Goal: Task Accomplishment & Management: Complete application form

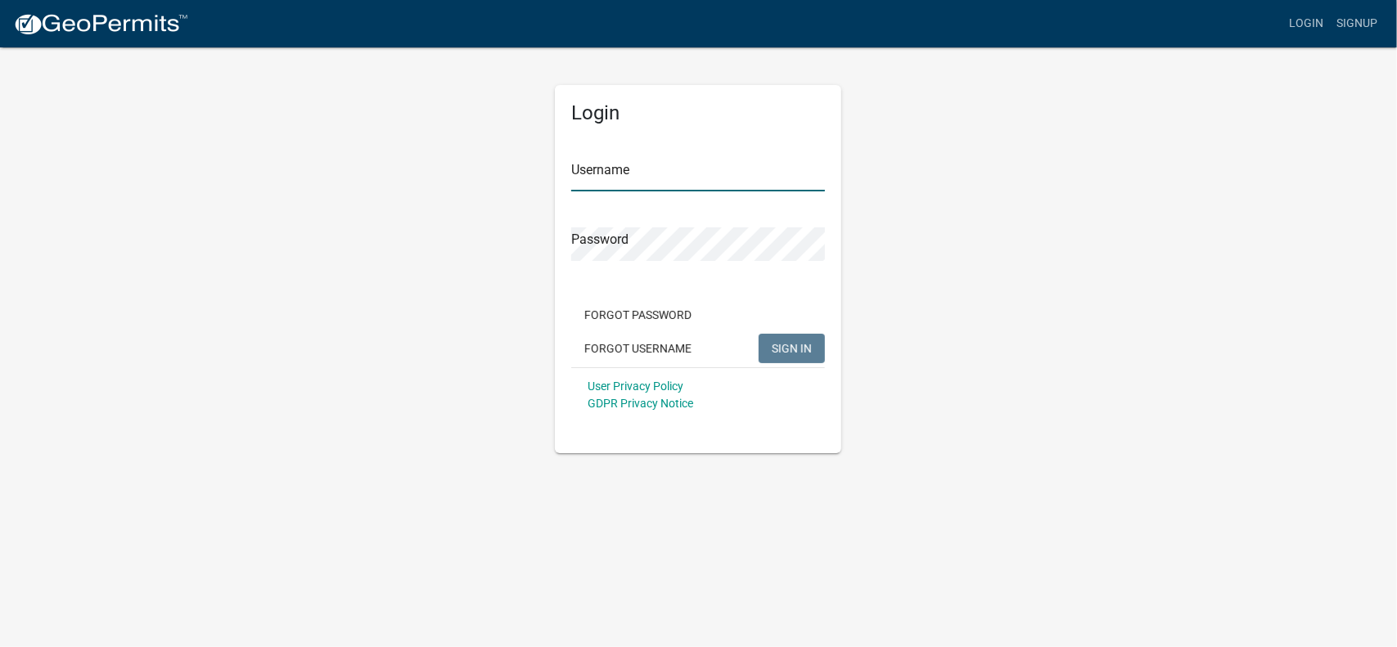
type input "[EMAIL_ADDRESS][DOMAIN_NAME]"
click at [812, 349] on span "SIGN IN" at bounding box center [792, 347] width 40 height 13
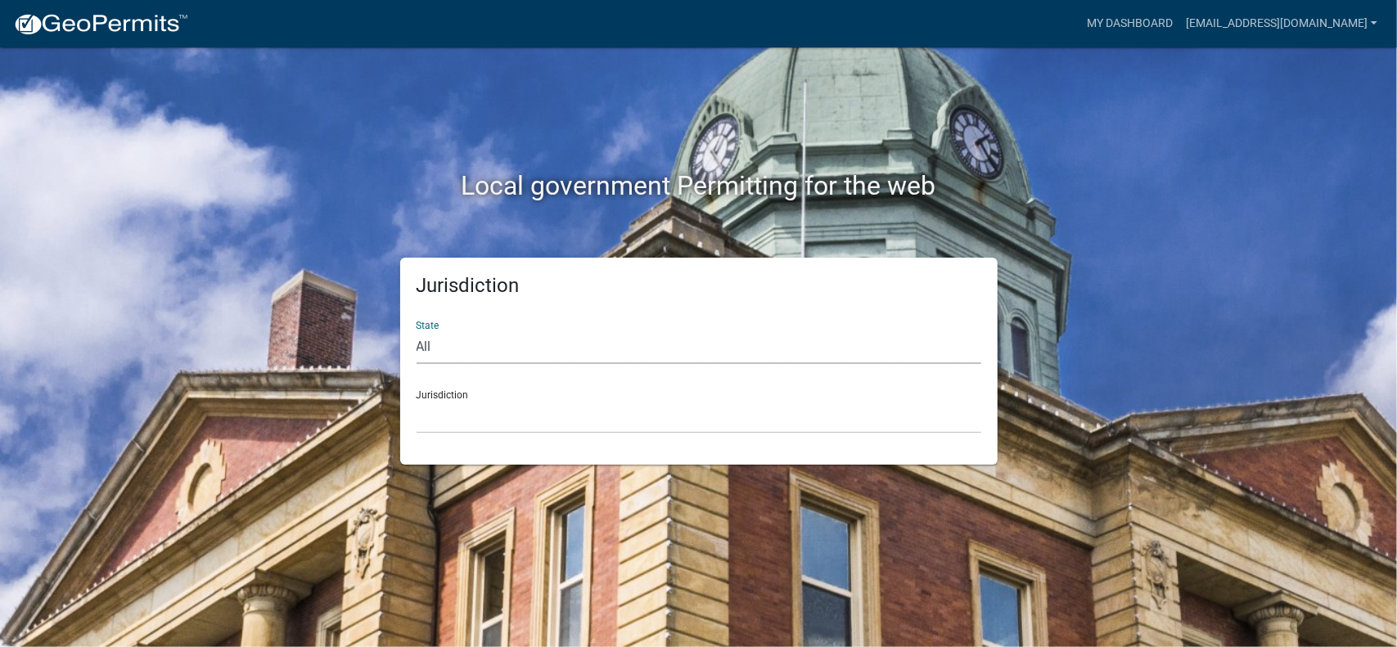
click at [456, 350] on select "All [US_STATE] [US_STATE] [US_STATE] [US_STATE] [US_STATE] [US_STATE] [US_STATE…" at bounding box center [699, 348] width 565 height 34
select select "[US_STATE]"
click at [417, 331] on select "All [US_STATE] [US_STATE] [US_STATE] [US_STATE] [US_STATE] [US_STATE] [US_STATE…" at bounding box center [699, 348] width 565 height 34
click at [481, 394] on div "Jurisdiction City of [GEOGRAPHIC_DATA], [US_STATE] City of [GEOGRAPHIC_DATA], […" at bounding box center [699, 405] width 565 height 56
click at [429, 417] on select "City of [GEOGRAPHIC_DATA], [US_STATE] City of [GEOGRAPHIC_DATA], [US_STATE] Cit…" at bounding box center [699, 417] width 565 height 34
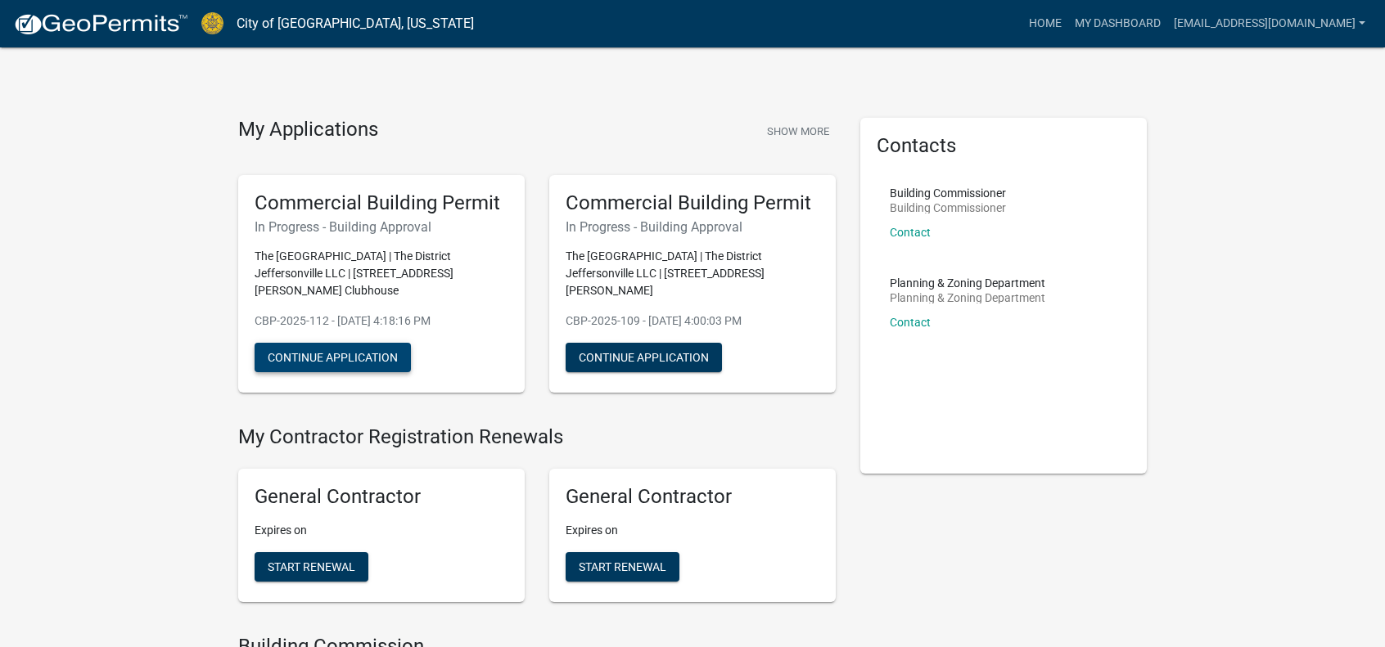
click at [345, 362] on button "Continue Application" at bounding box center [333, 357] width 156 height 29
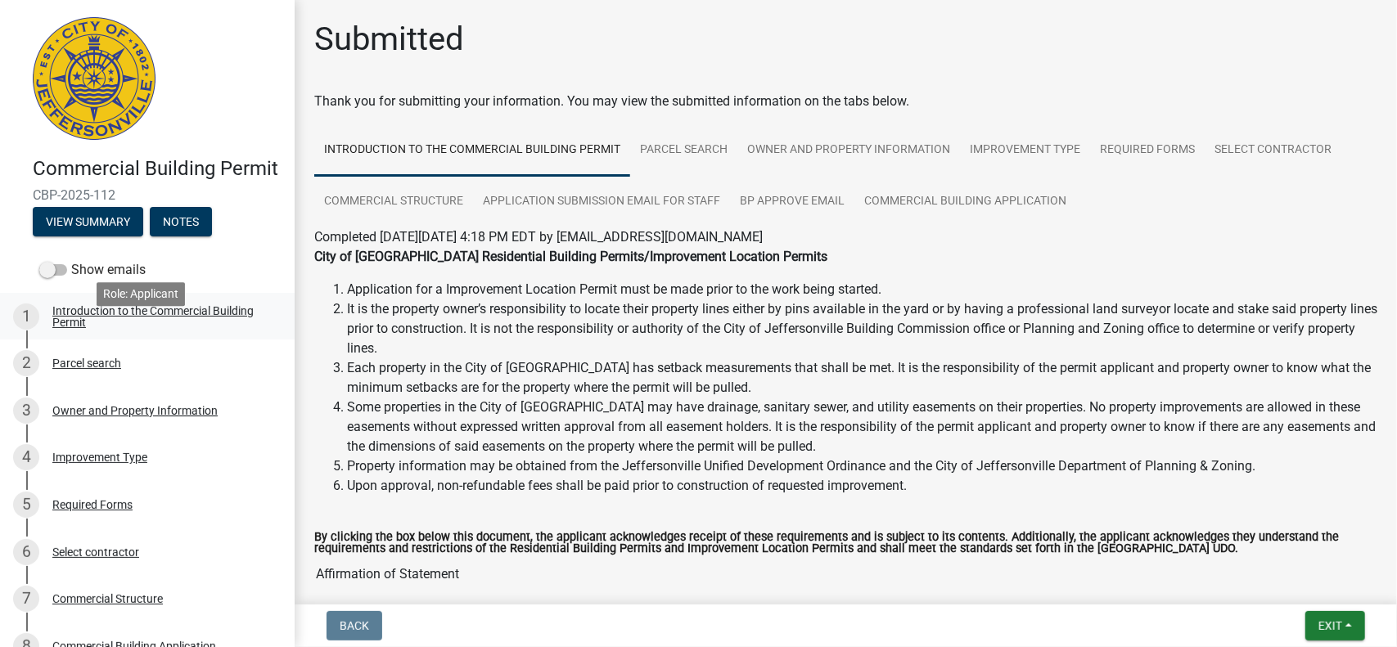
click at [110, 328] on div "Introduction to the Commercial Building Permit" at bounding box center [160, 316] width 216 height 23
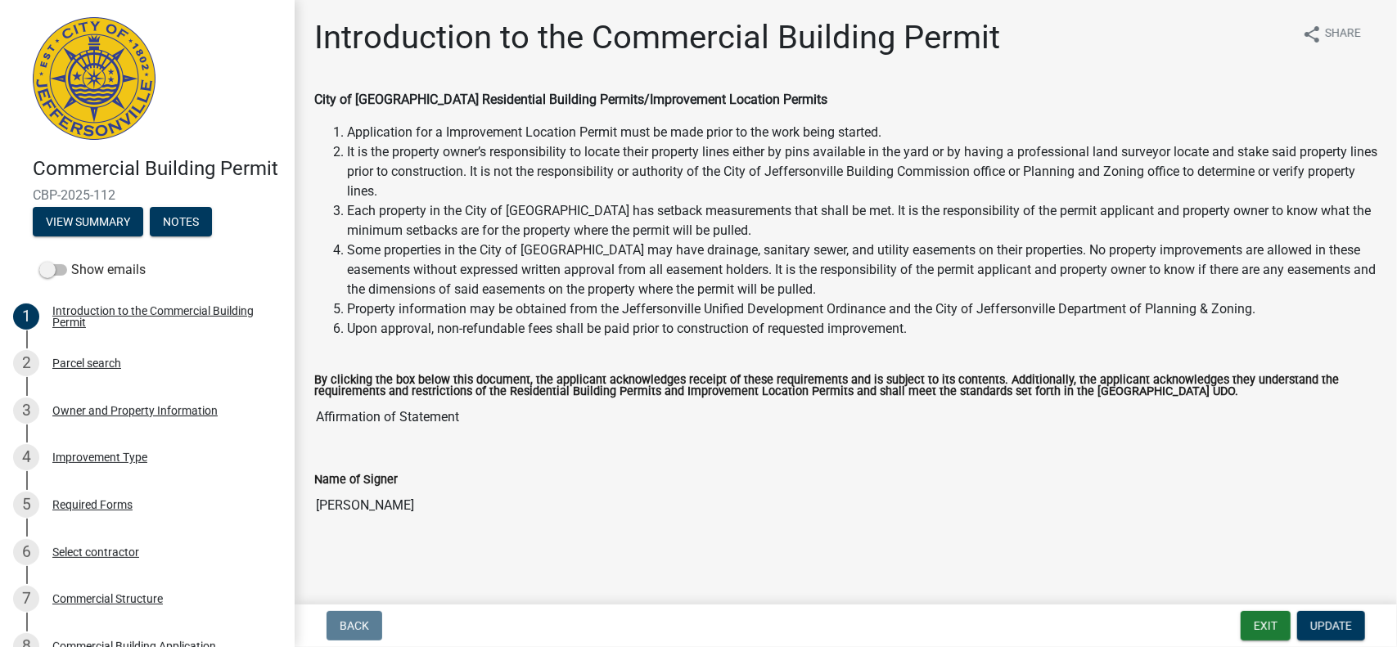
scroll to position [2, 0]
click at [108, 369] on div "Parcel search" at bounding box center [86, 363] width 69 height 11
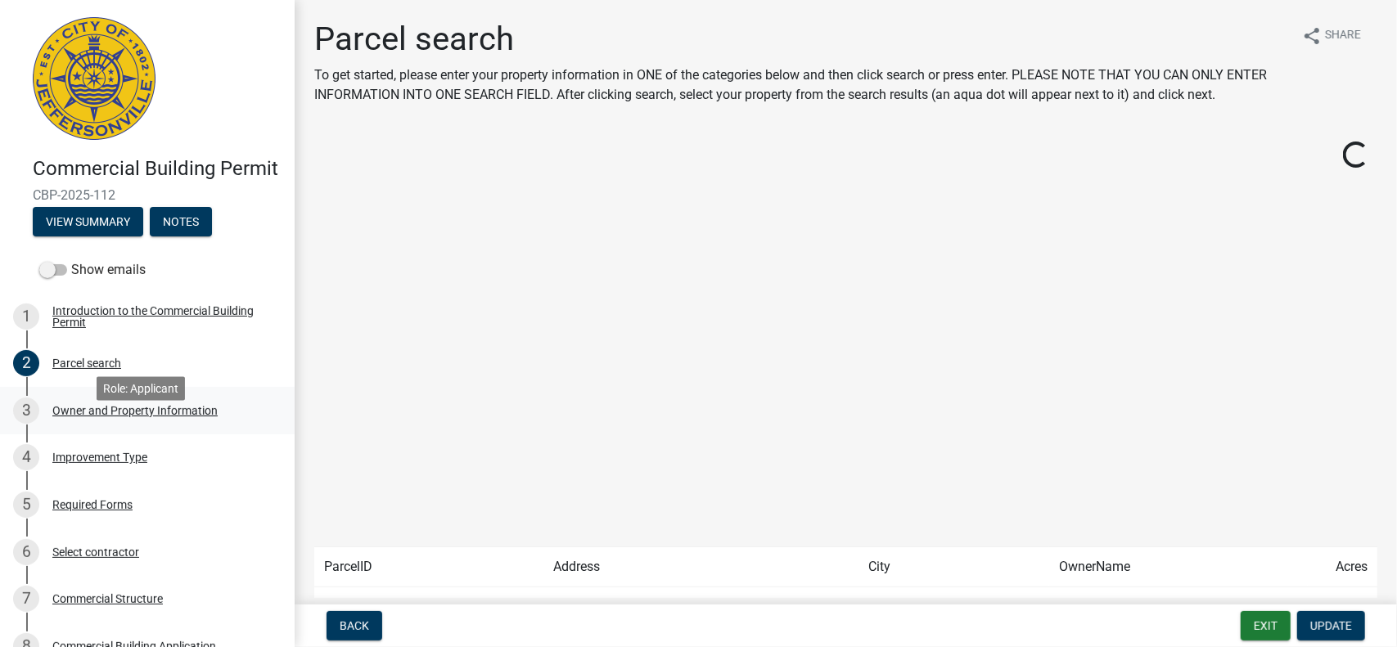
click at [112, 417] on div "Owner and Property Information" at bounding box center [134, 410] width 165 height 11
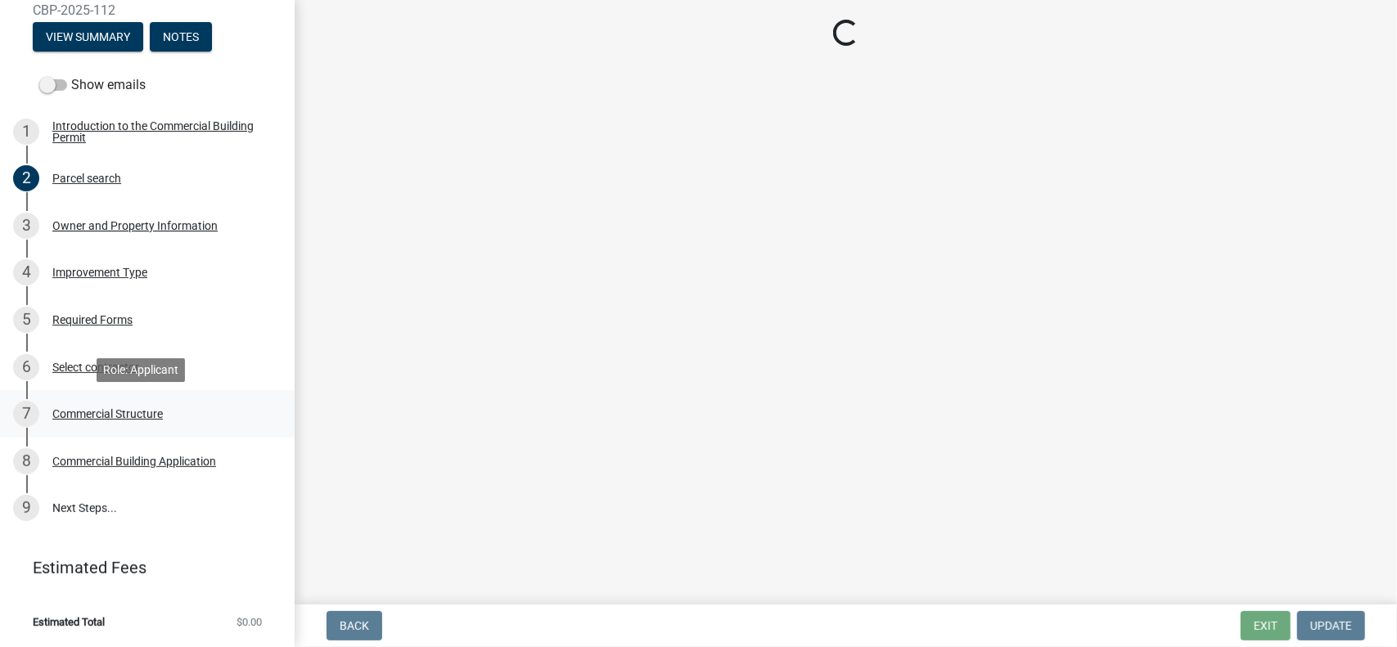
scroll to position [208, 0]
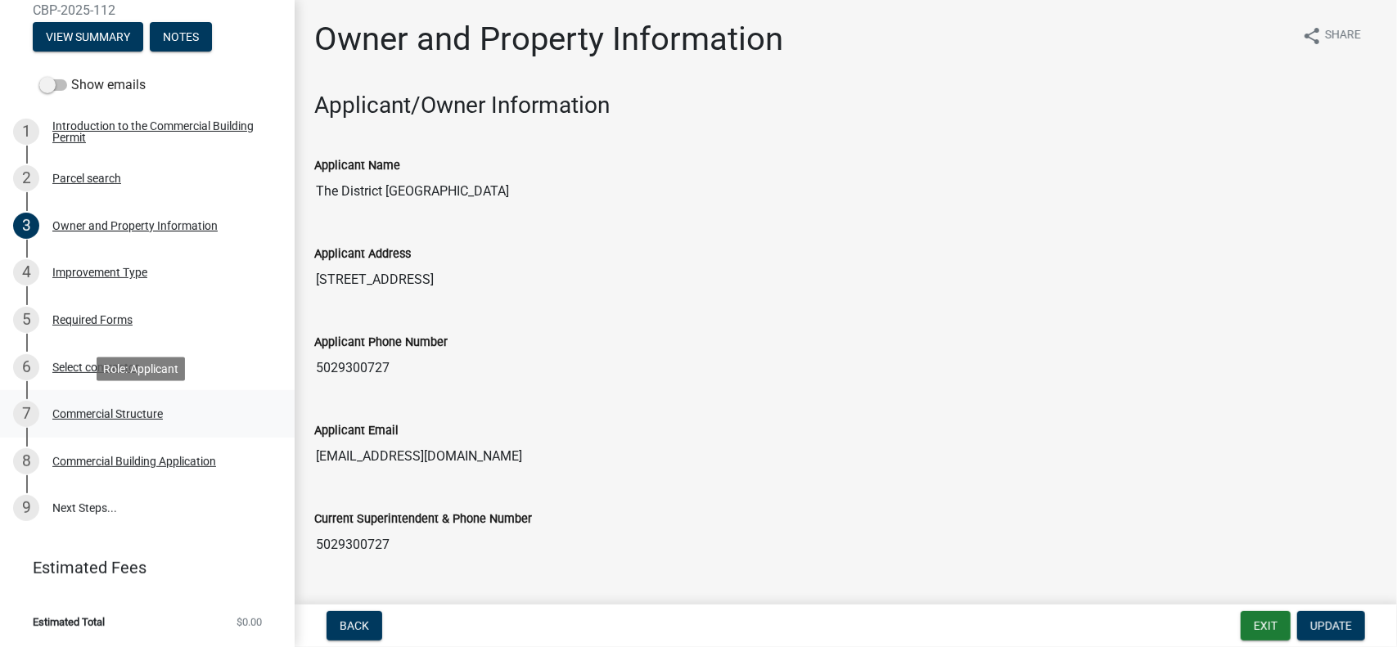
click at [119, 409] on div "Commercial Structure" at bounding box center [107, 413] width 110 height 11
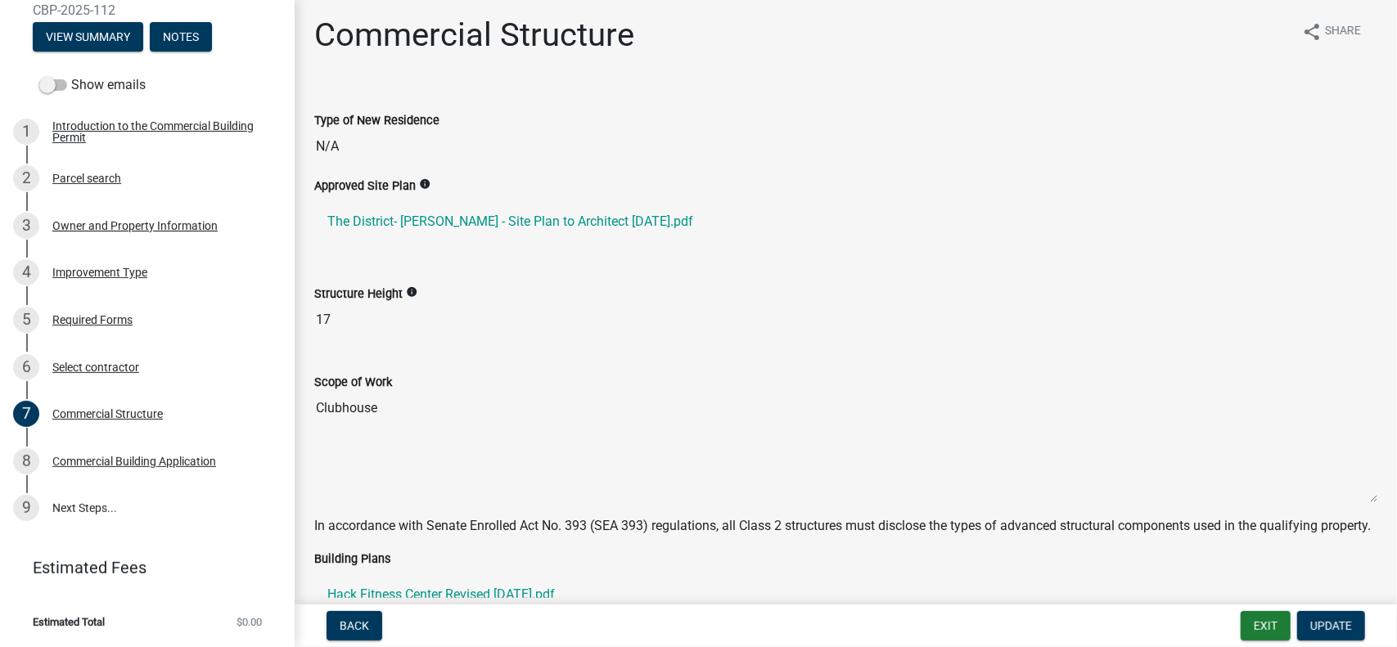
scroll to position [0, 0]
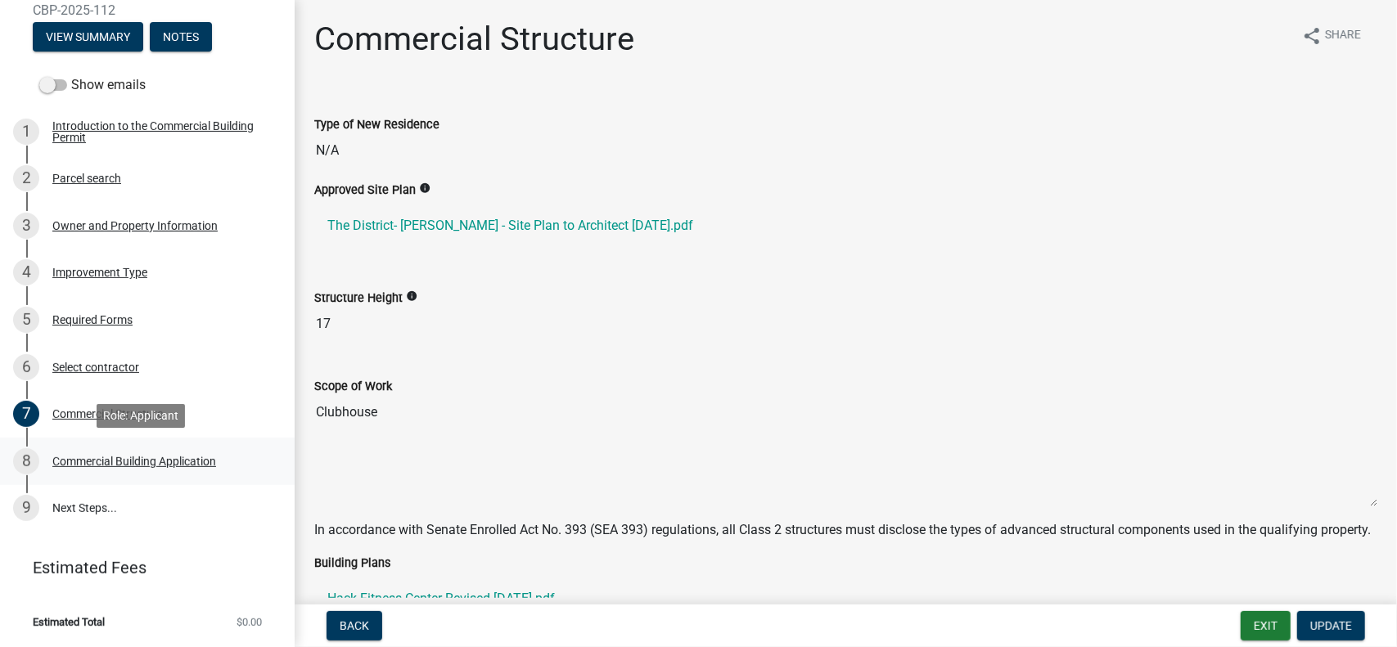
click at [121, 462] on div "Commercial Building Application" at bounding box center [134, 461] width 164 height 11
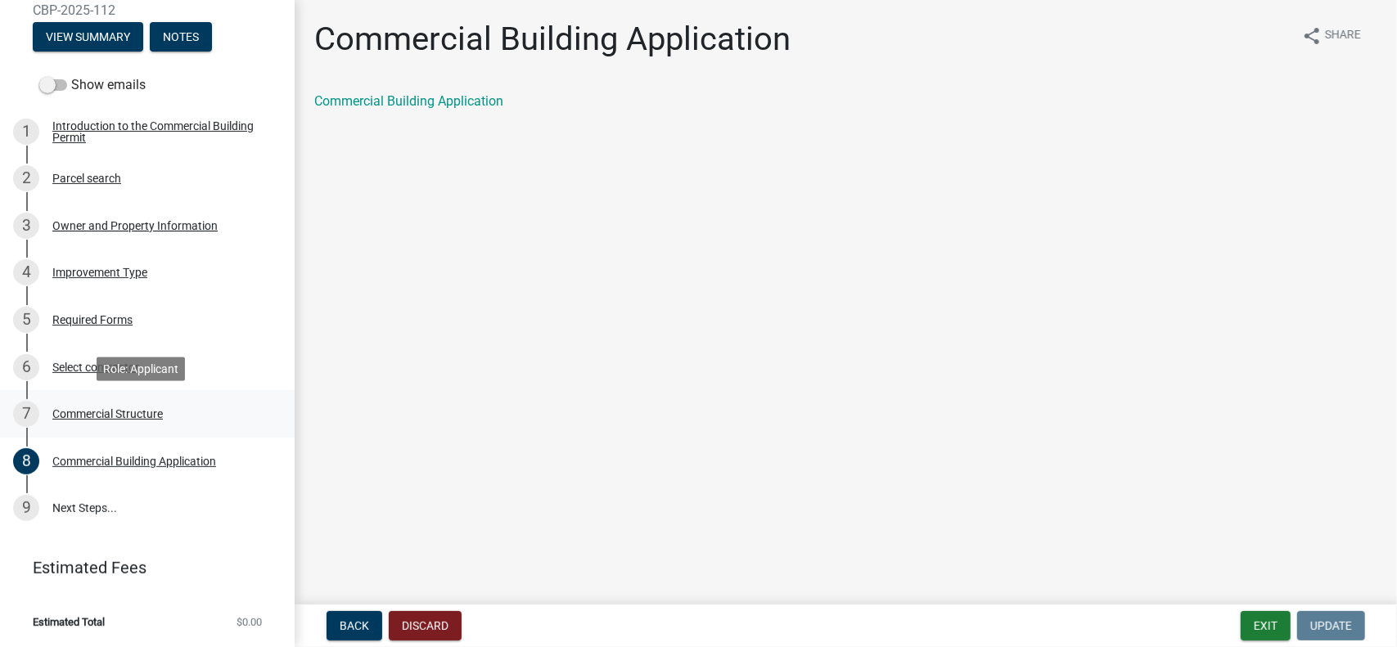
click at [103, 415] on div "Commercial Structure" at bounding box center [107, 413] width 110 height 11
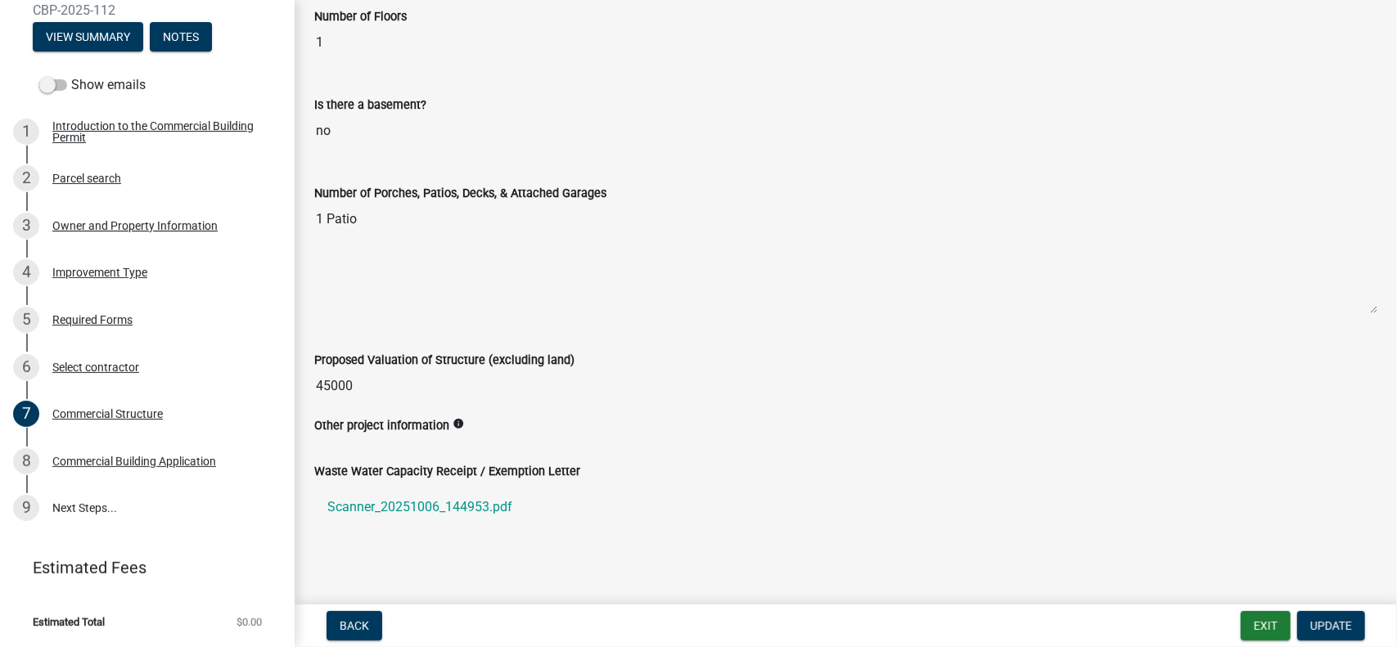
scroll to position [683, 0]
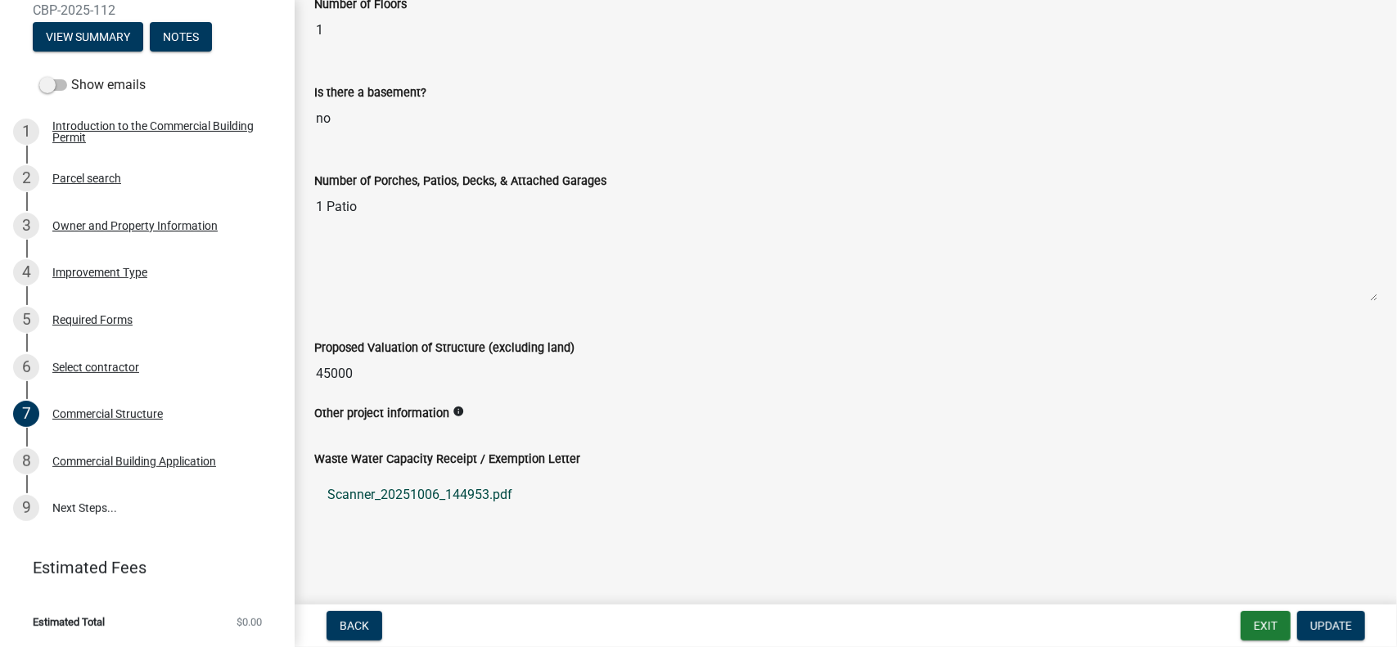
click at [415, 497] on link "Scanner_20251006_144953.pdf" at bounding box center [845, 494] width 1063 height 39
click at [453, 408] on icon "info" at bounding box center [458, 411] width 11 height 11
click at [671, 313] on div "Number of Porches, Patios, Decks, & Attached Garages 1 Patio" at bounding box center [846, 231] width 1088 height 167
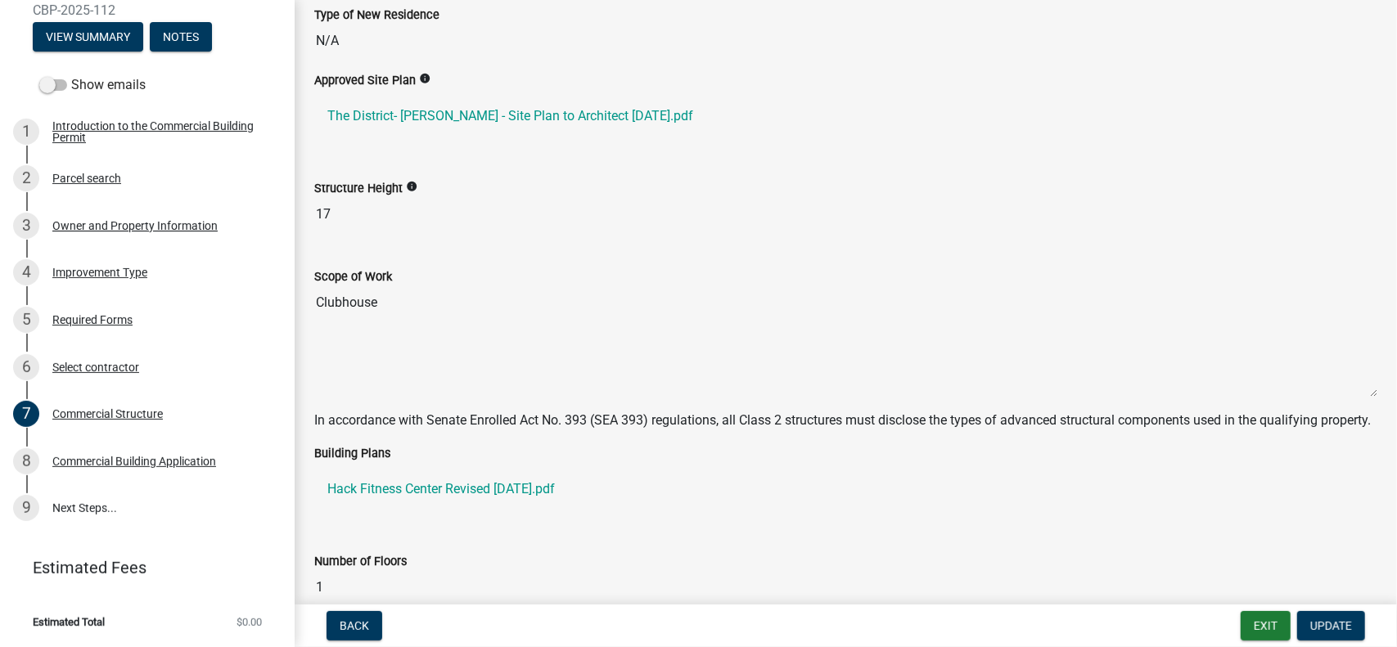
scroll to position [0, 0]
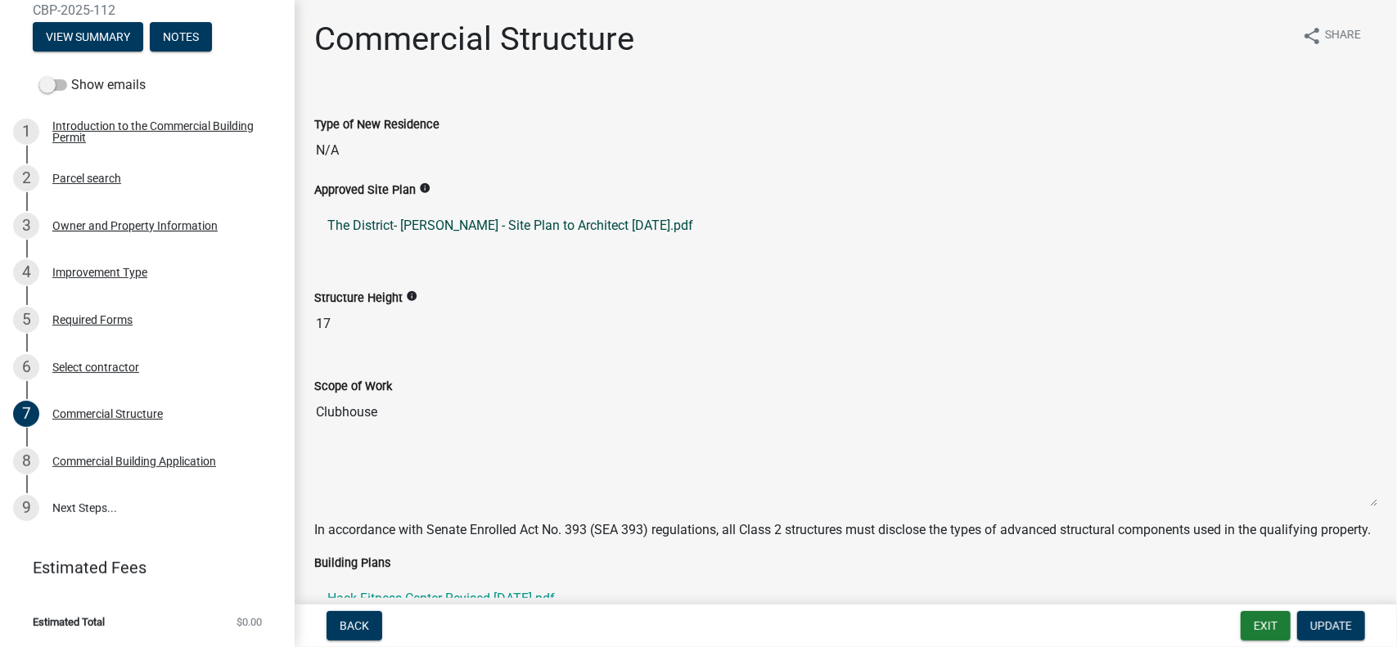
click at [421, 223] on link "The District- [PERSON_NAME] - Site Plan to Architect [DATE].pdf" at bounding box center [845, 225] width 1063 height 39
click at [124, 225] on div "Owner and Property Information" at bounding box center [134, 225] width 165 height 11
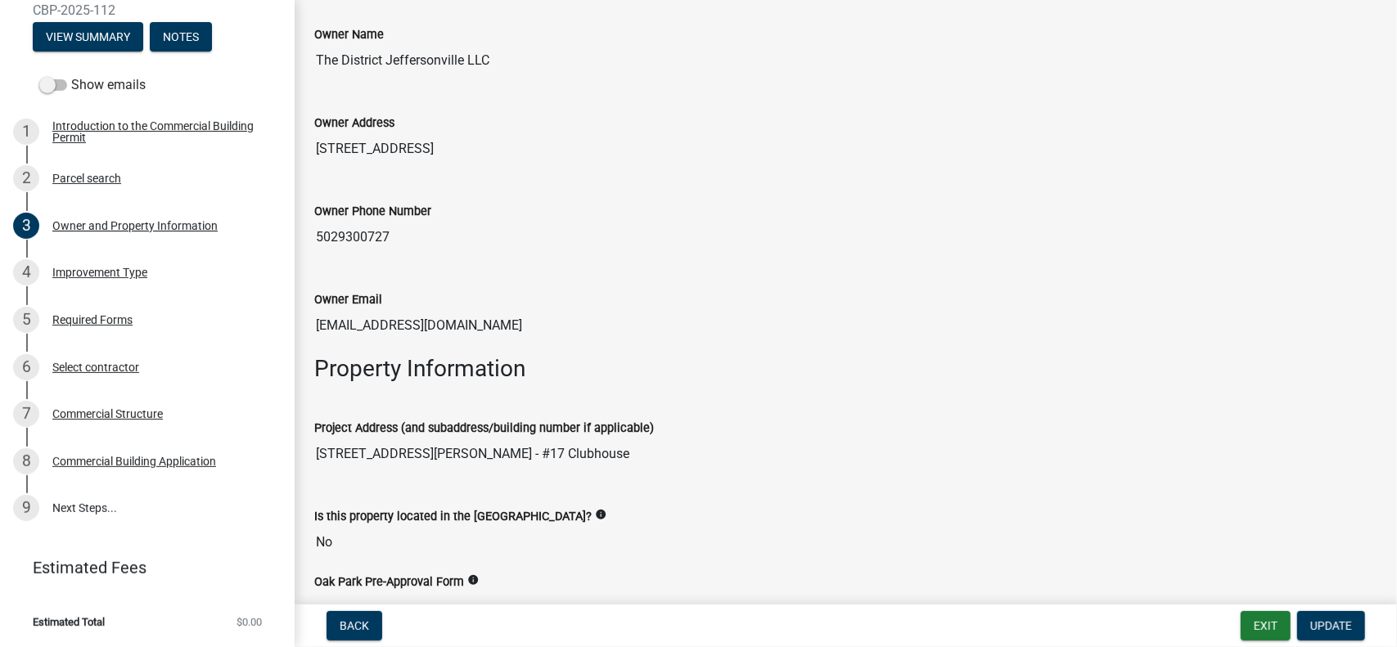
scroll to position [784, 0]
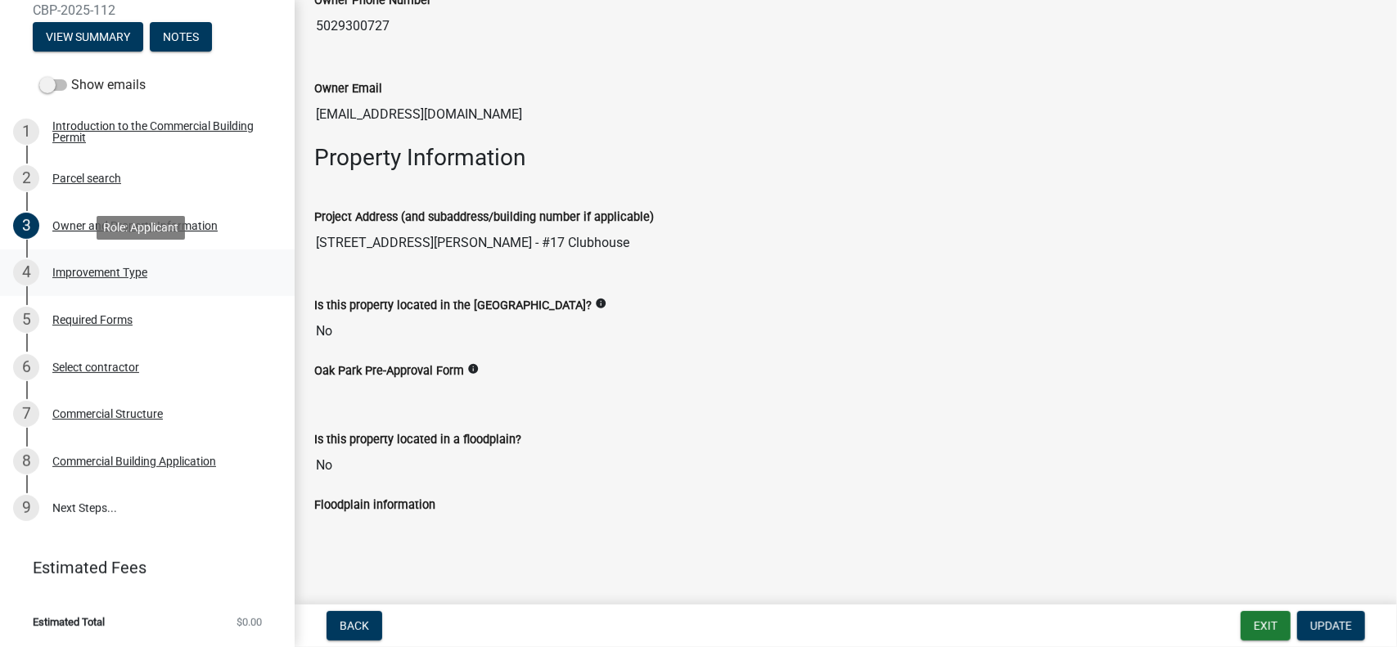
click at [118, 274] on div "Improvement Type" at bounding box center [99, 272] width 95 height 11
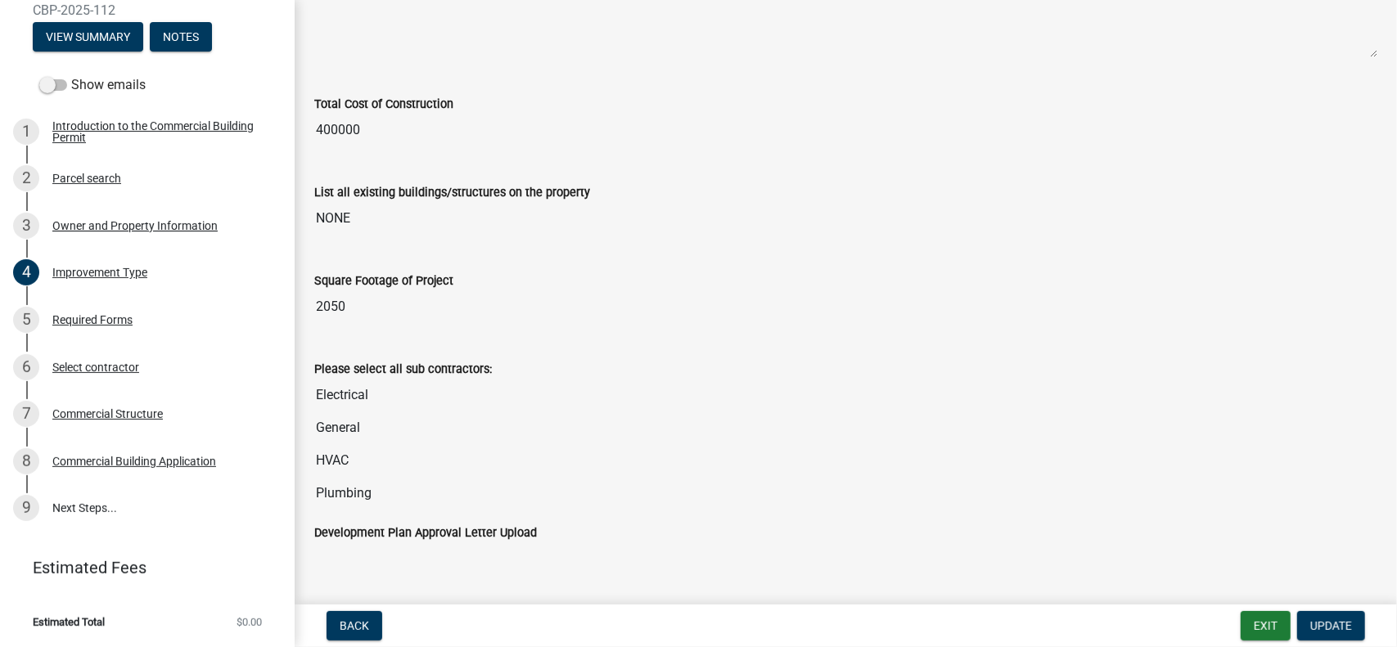
scroll to position [471, 0]
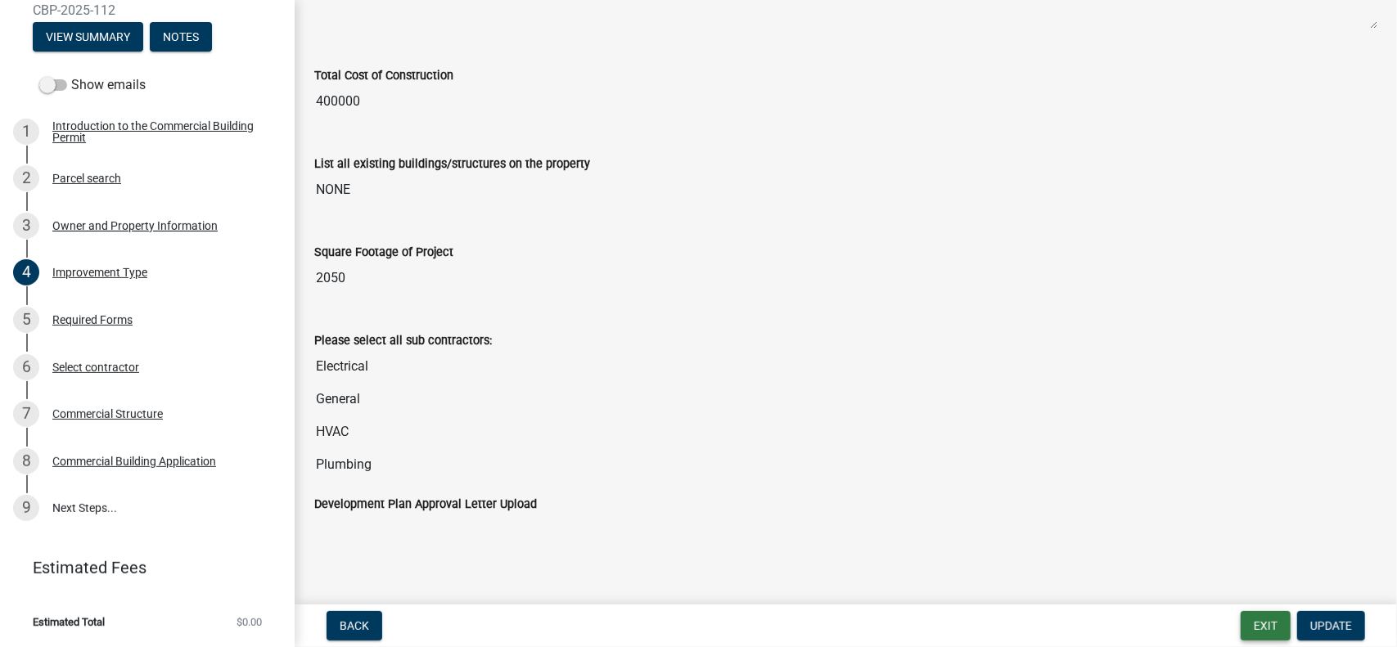
click at [1270, 636] on button "Exit" at bounding box center [1266, 625] width 50 height 29
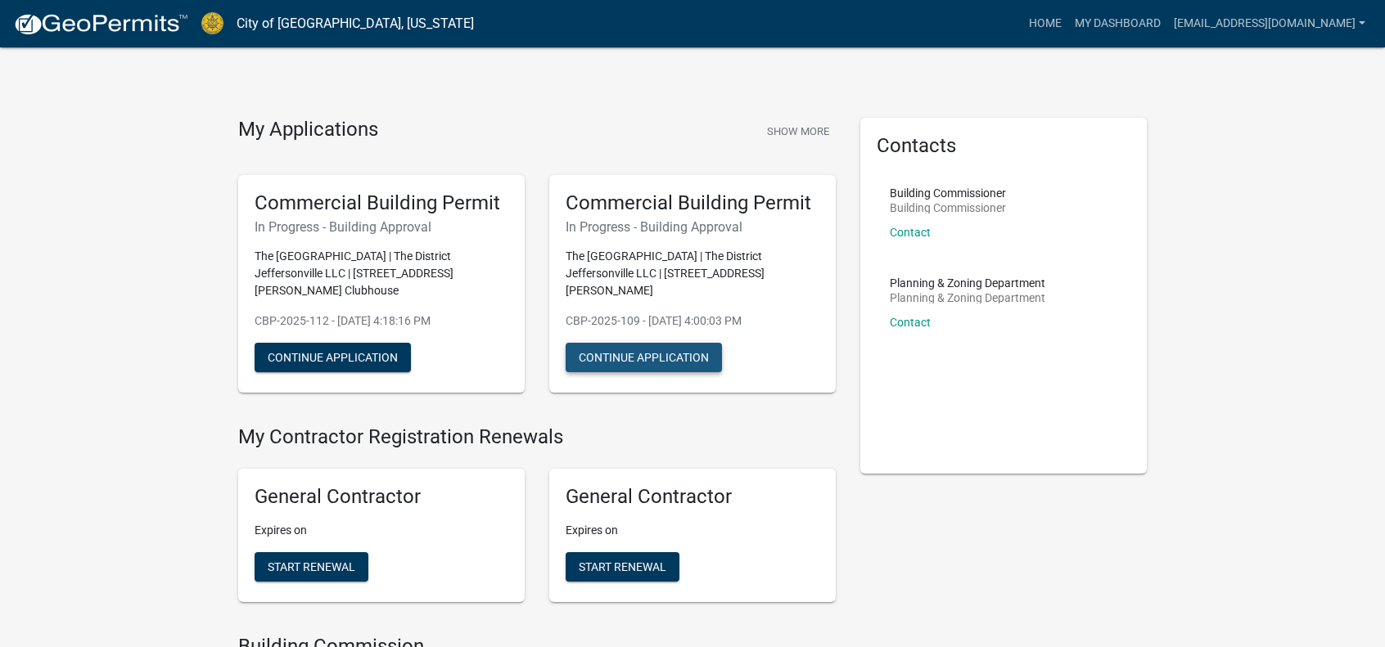
click at [674, 343] on button "Continue Application" at bounding box center [643, 357] width 156 height 29
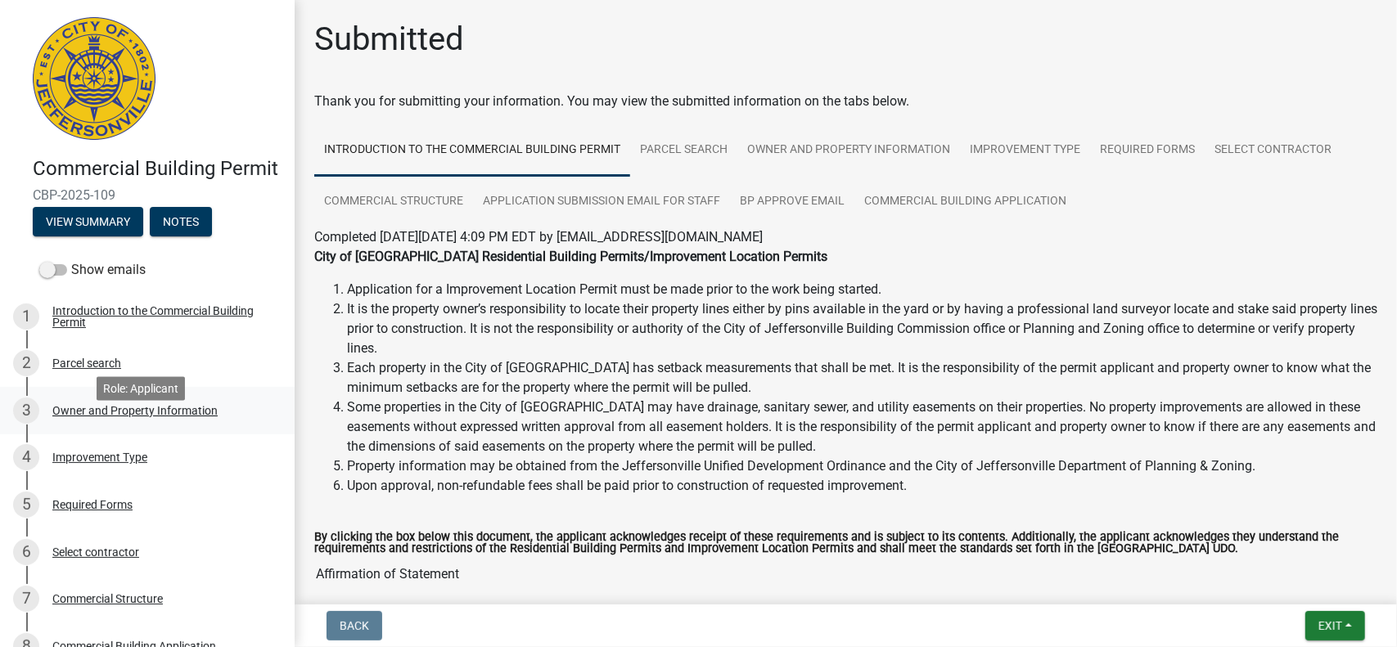
click at [104, 417] on div "Owner and Property Information" at bounding box center [134, 410] width 165 height 11
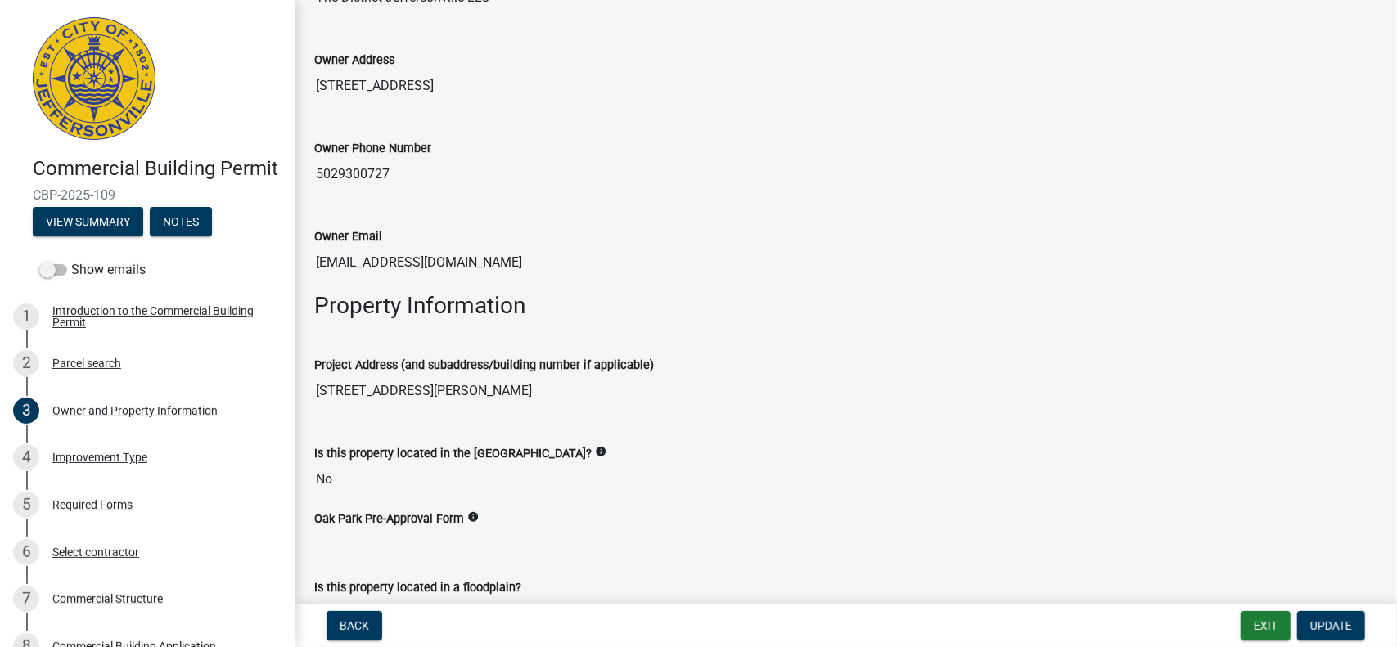
scroll to position [784, 0]
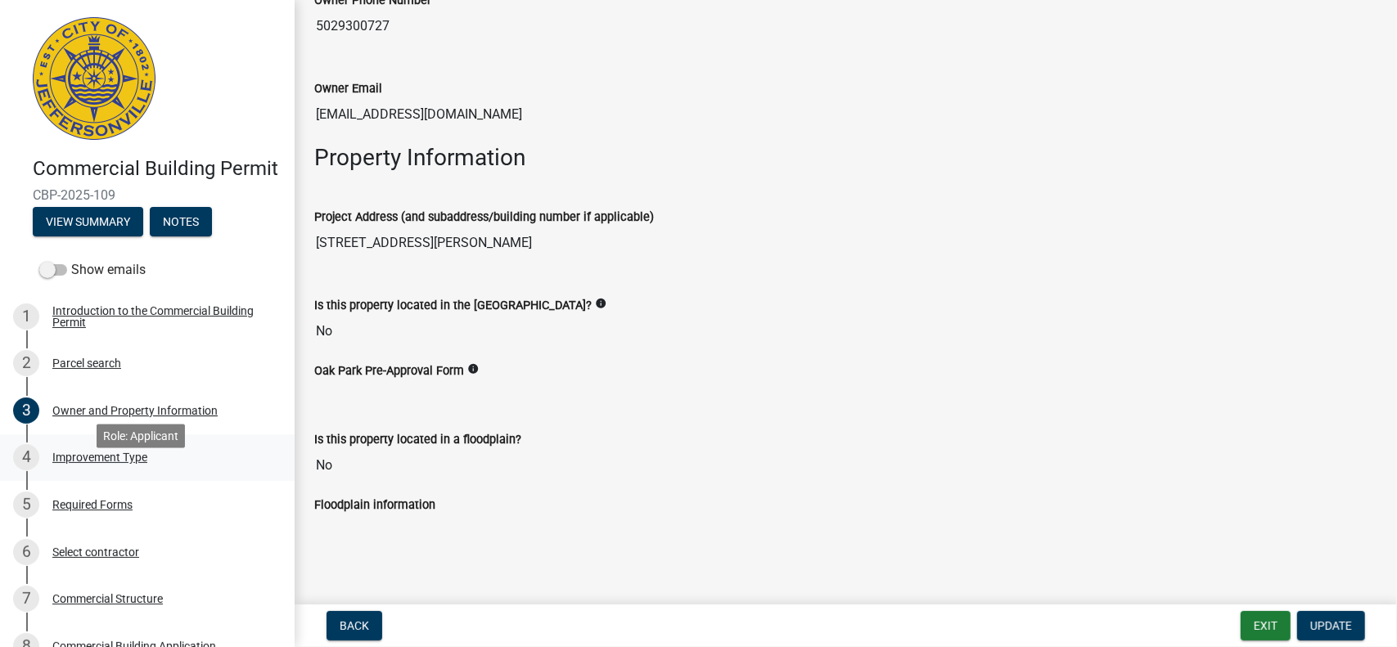
click at [102, 463] on div "Improvement Type" at bounding box center [99, 457] width 95 height 11
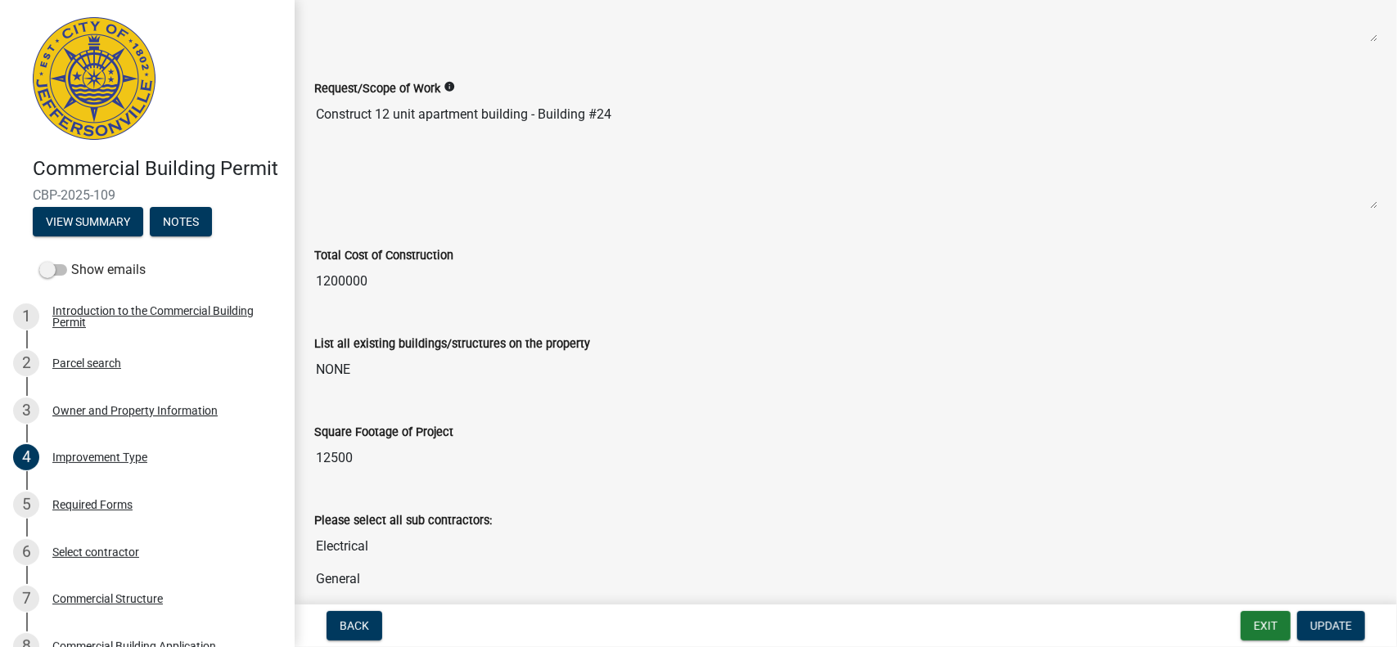
scroll to position [327, 0]
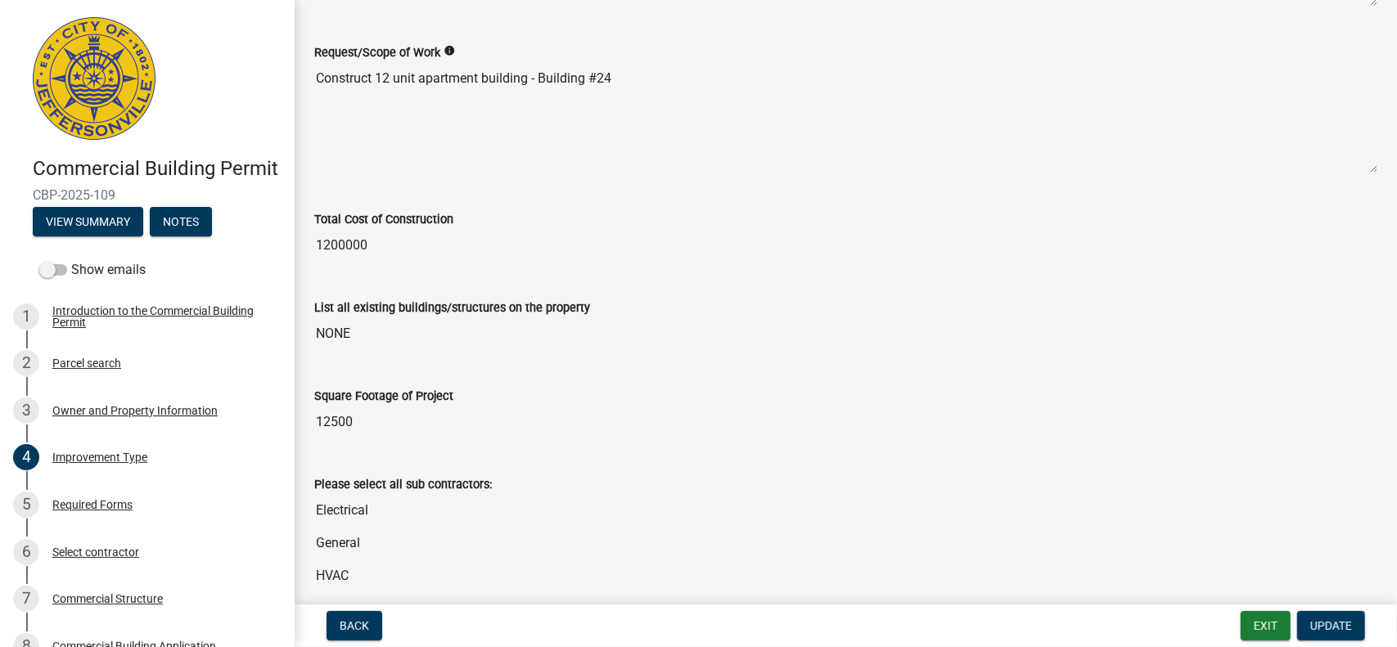
drag, startPoint x: 359, startPoint y: 419, endPoint x: 344, endPoint y: 420, distance: 15.6
click at [344, 420] on input "12500" at bounding box center [845, 422] width 1063 height 33
click at [347, 416] on input "12500" at bounding box center [845, 422] width 1063 height 33
click at [360, 415] on input "12500" at bounding box center [845, 422] width 1063 height 33
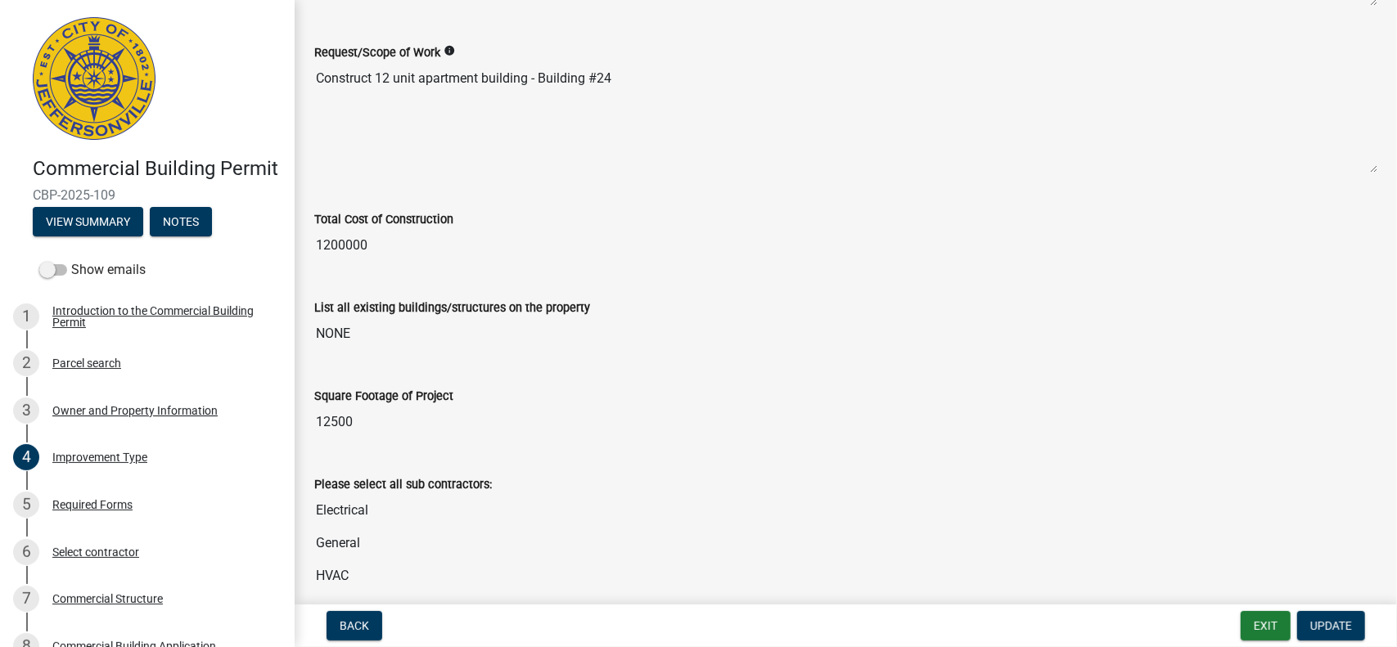
click at [360, 415] on input "12500" at bounding box center [845, 422] width 1063 height 33
click at [1345, 628] on span "Update" at bounding box center [1331, 625] width 42 height 13
click at [358, 417] on input "12500" at bounding box center [845, 422] width 1063 height 33
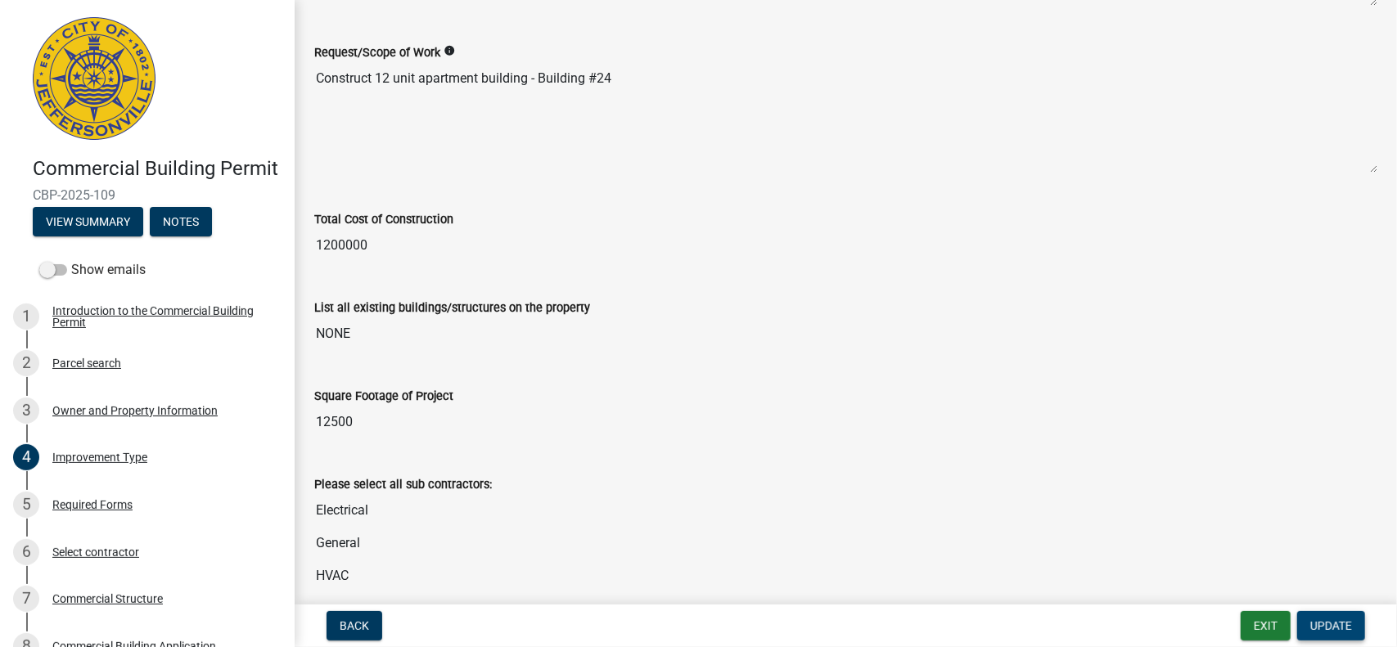
click at [1332, 632] on span "Update" at bounding box center [1331, 625] width 42 height 13
click at [342, 412] on input "12500" at bounding box center [845, 422] width 1063 height 33
click at [371, 418] on input "12500" at bounding box center [845, 422] width 1063 height 33
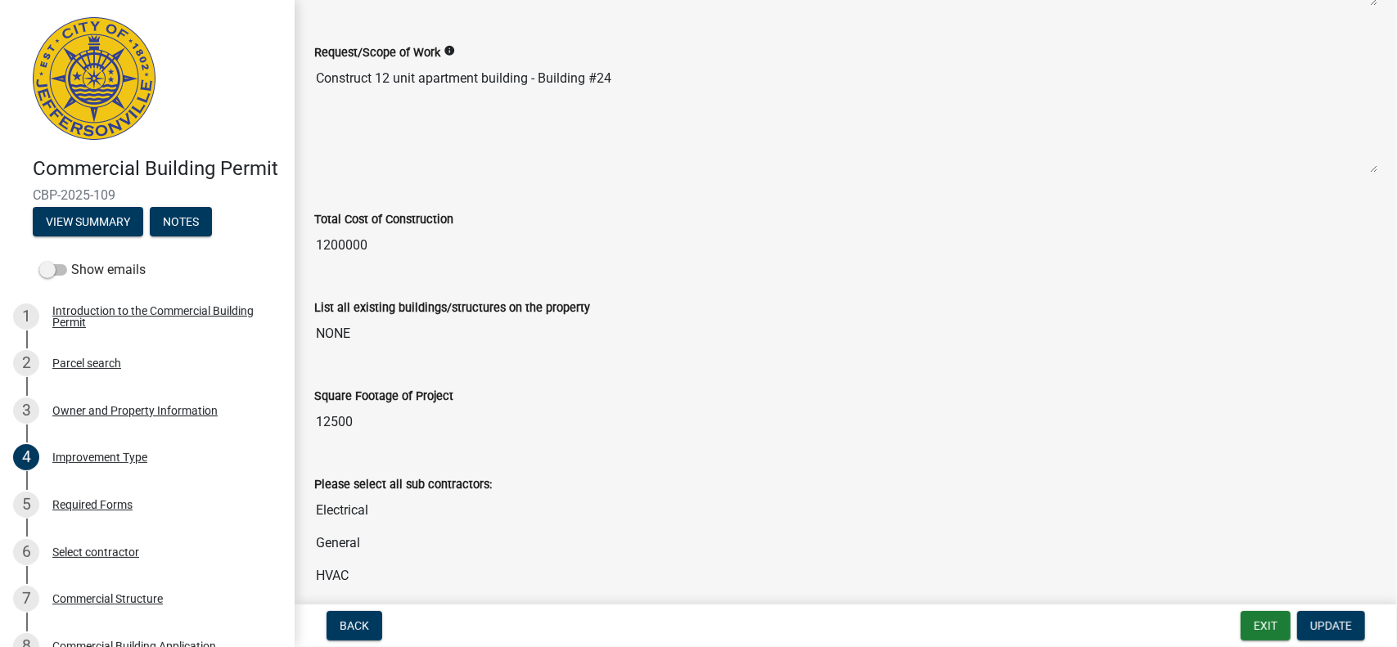
click at [370, 418] on input "12500" at bounding box center [845, 422] width 1063 height 33
click at [1336, 629] on span "Update" at bounding box center [1331, 625] width 42 height 13
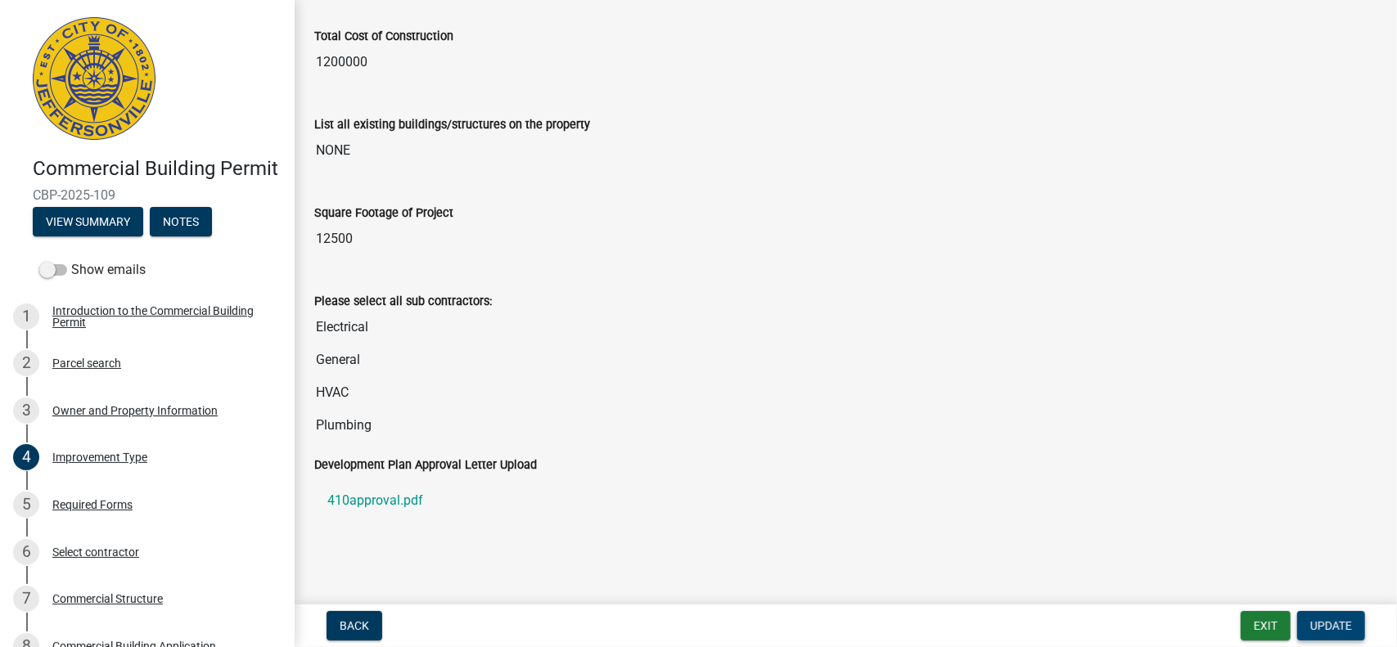
scroll to position [183, 0]
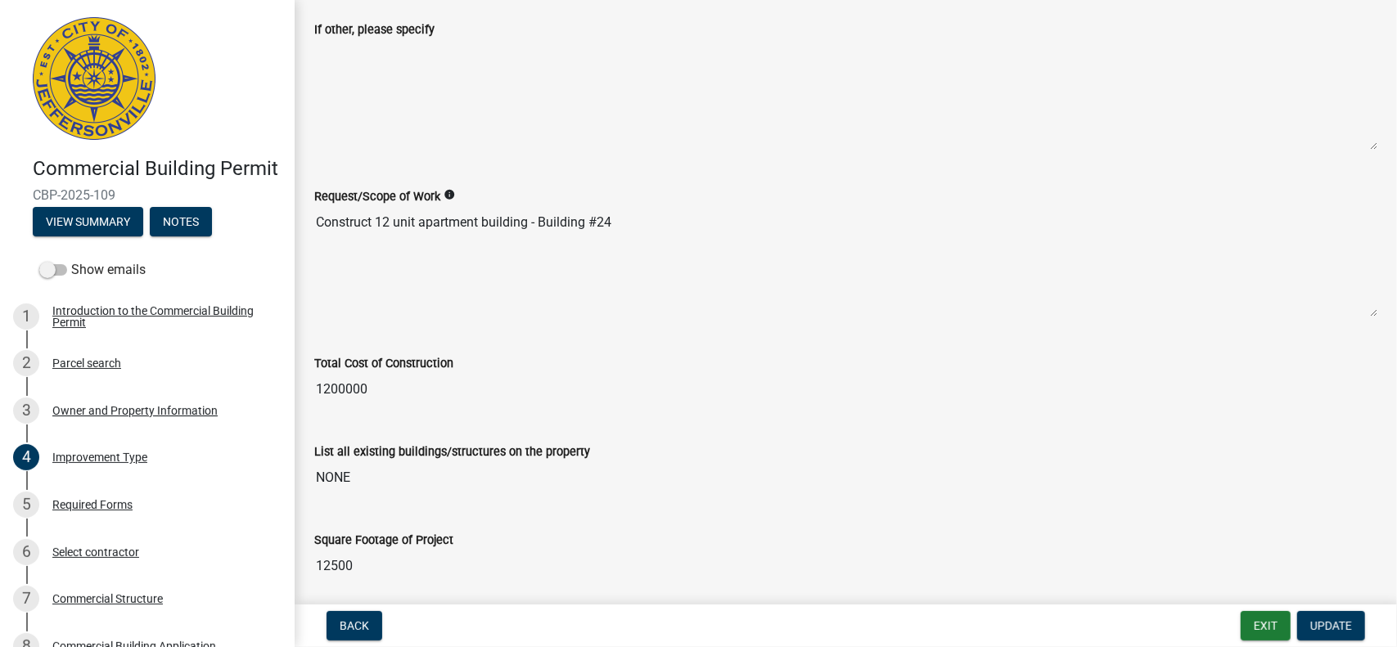
click at [344, 561] on input "12500" at bounding box center [845, 566] width 1063 height 33
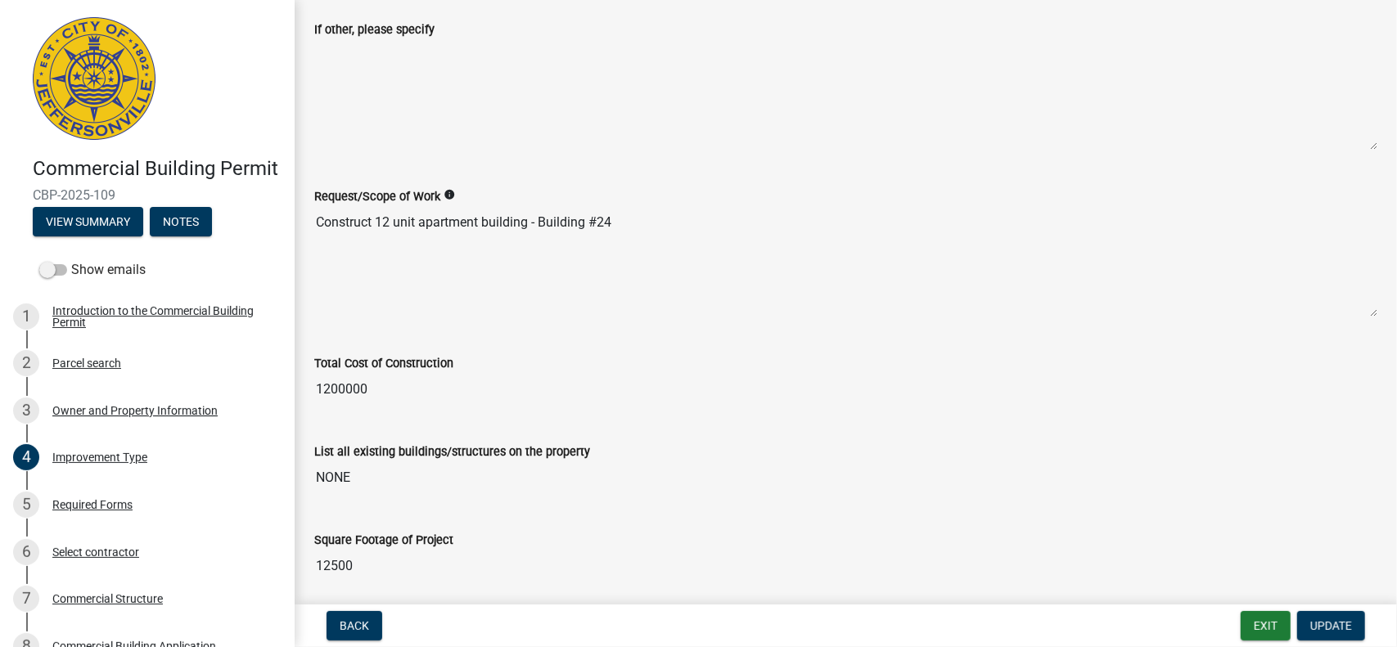
click at [344, 561] on input "12500" at bounding box center [845, 566] width 1063 height 33
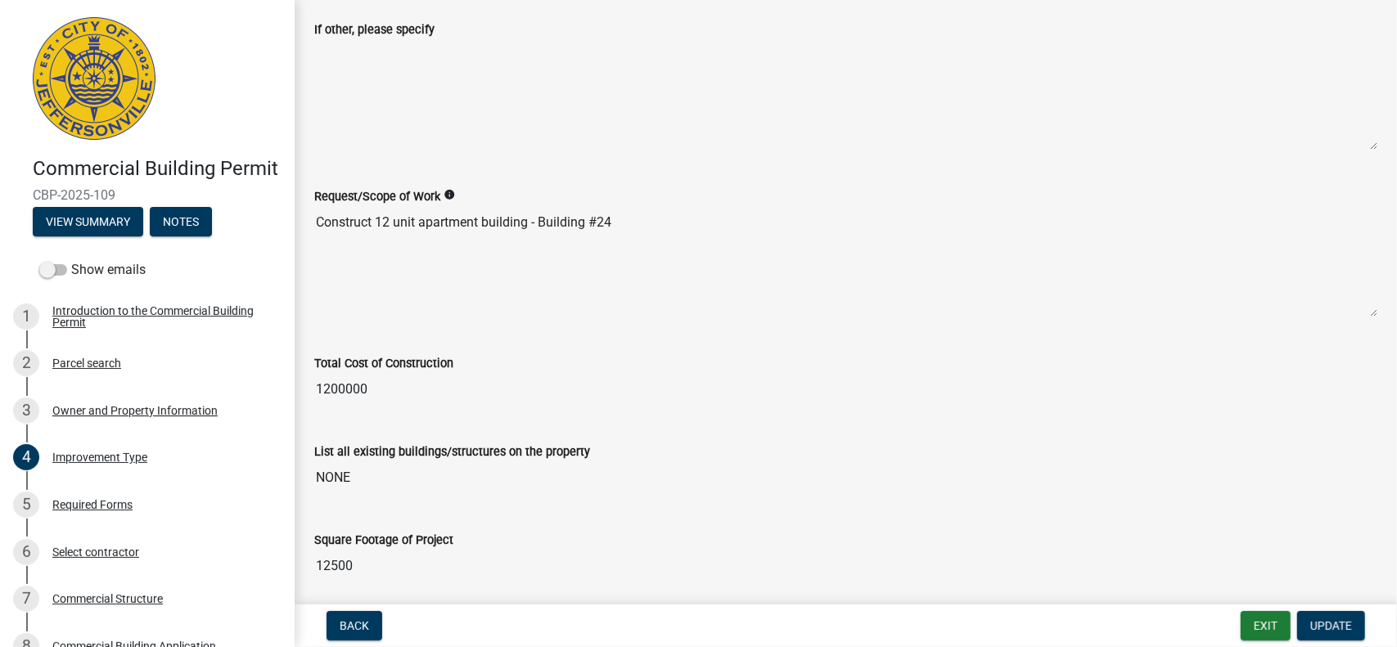
click at [344, 561] on input "12500" at bounding box center [845, 566] width 1063 height 33
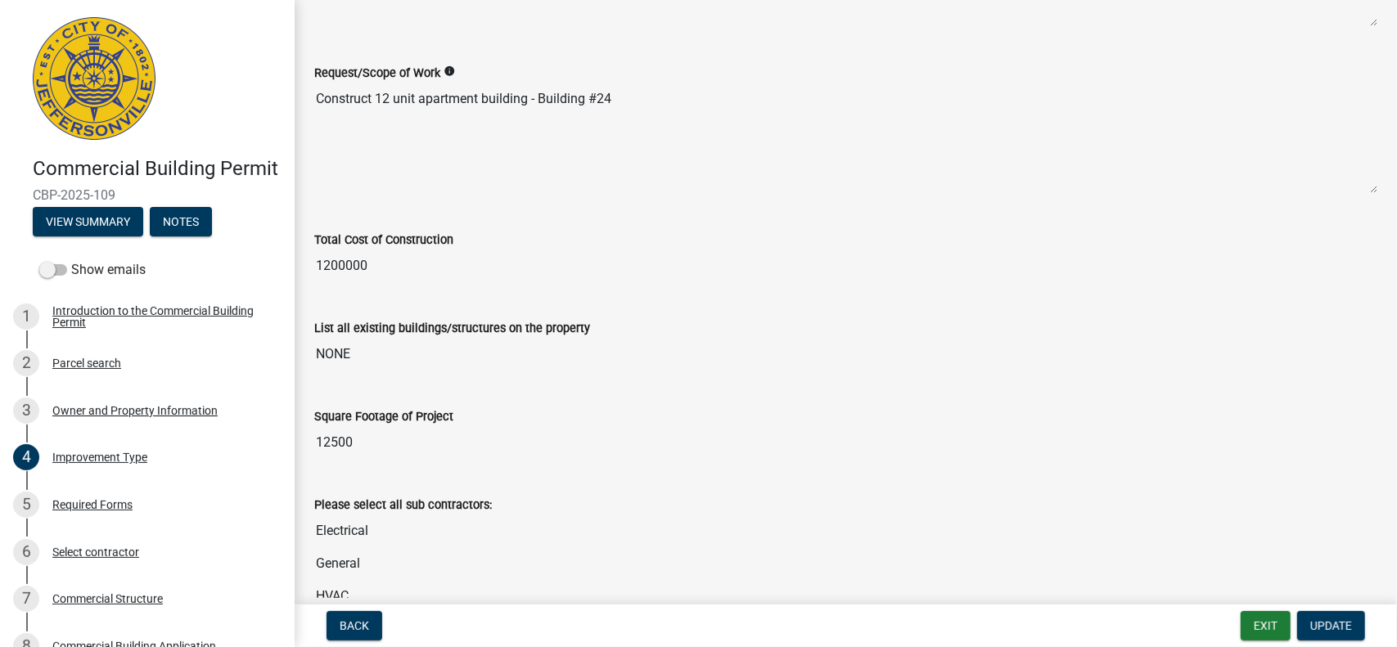
scroll to position [511, 0]
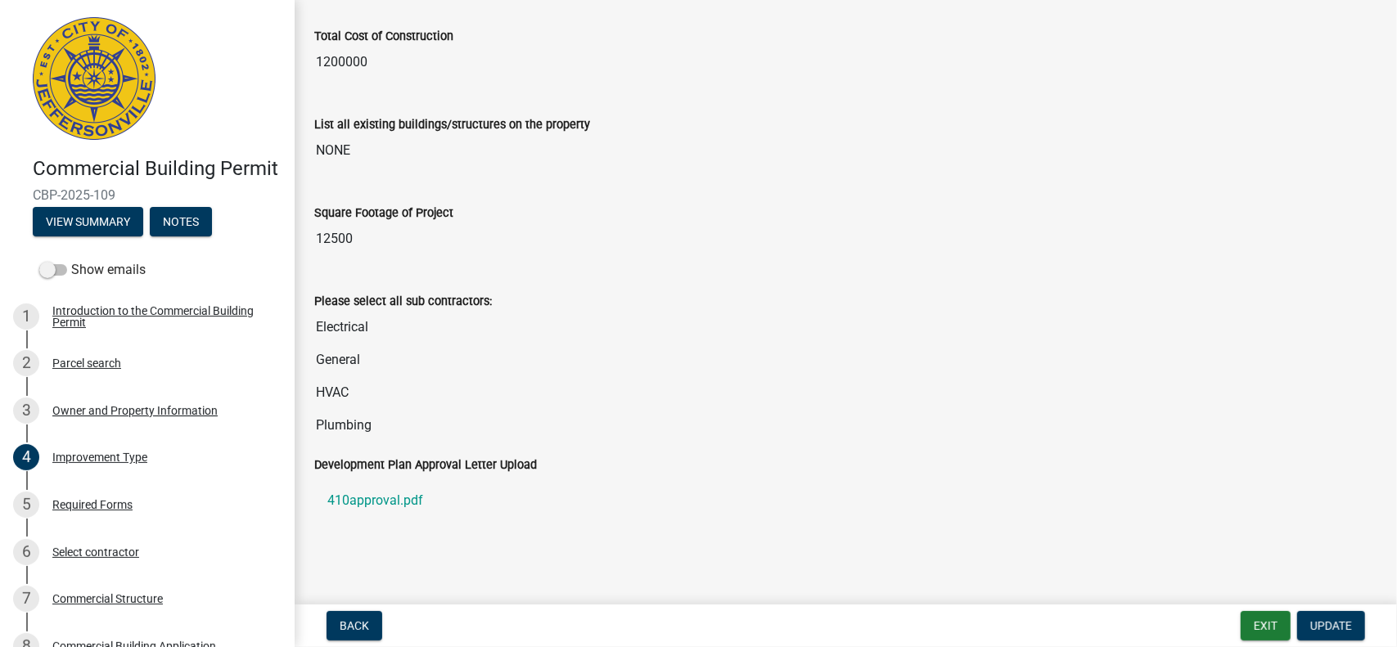
click at [356, 235] on input "12500" at bounding box center [845, 239] width 1063 height 33
click at [372, 234] on input "12500" at bounding box center [845, 239] width 1063 height 33
click at [1282, 623] on button "Exit" at bounding box center [1266, 625] width 50 height 29
